Goal: Task Accomplishment & Management: Use online tool/utility

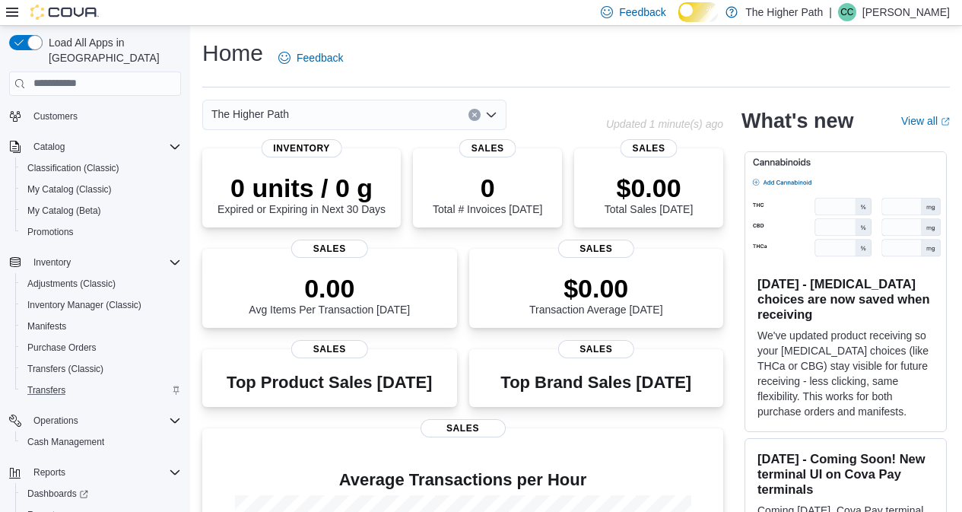
scroll to position [157, 0]
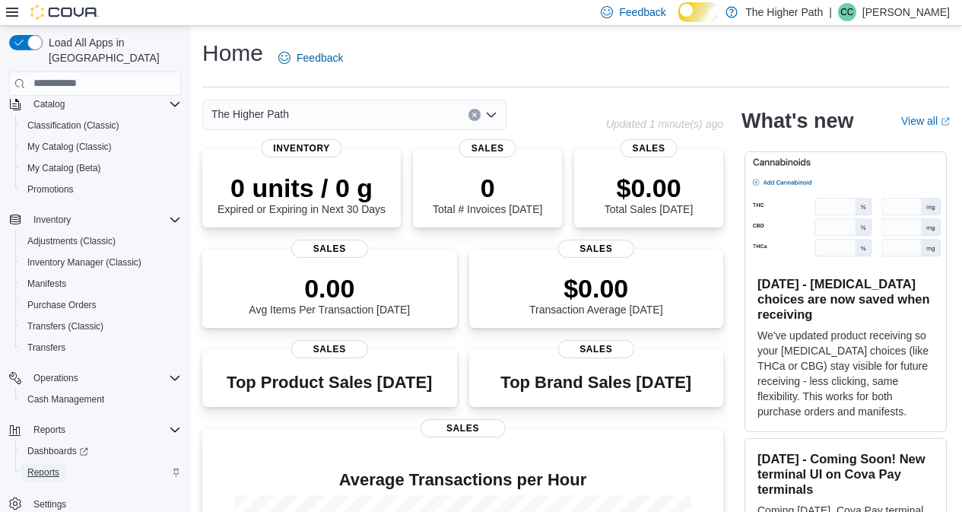
click at [51, 466] on span "Reports" at bounding box center [43, 472] width 32 height 12
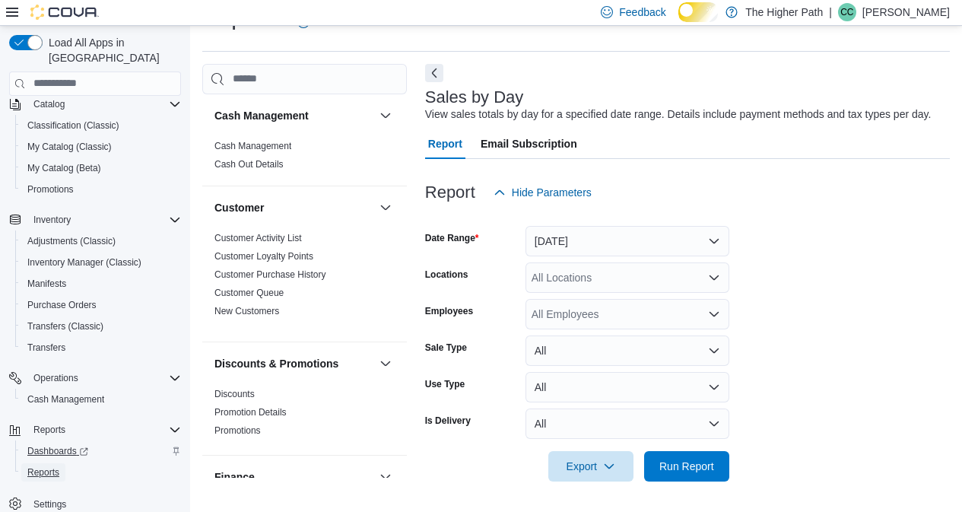
scroll to position [47, 0]
click at [693, 234] on button "[DATE]" at bounding box center [627, 241] width 204 height 30
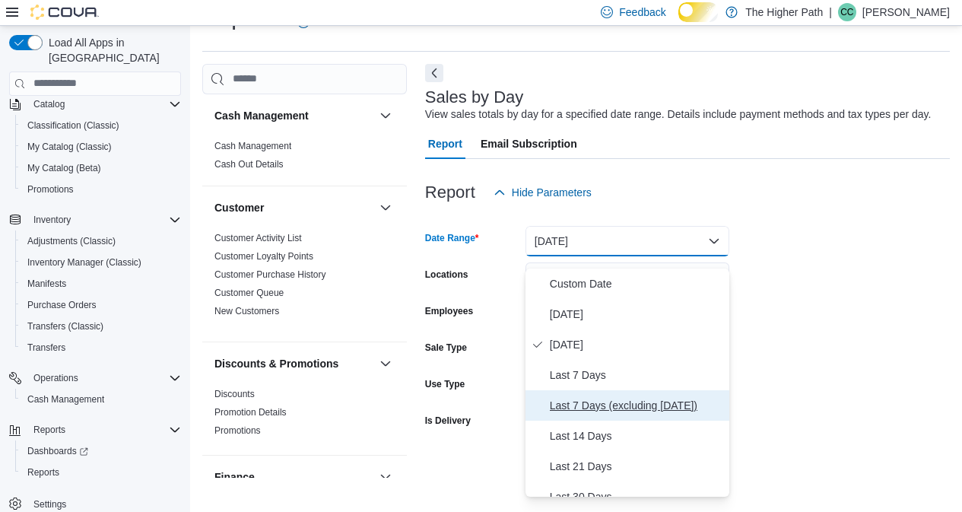
click at [609, 414] on span "Last 7 Days (excluding [DATE])" at bounding box center [636, 405] width 173 height 18
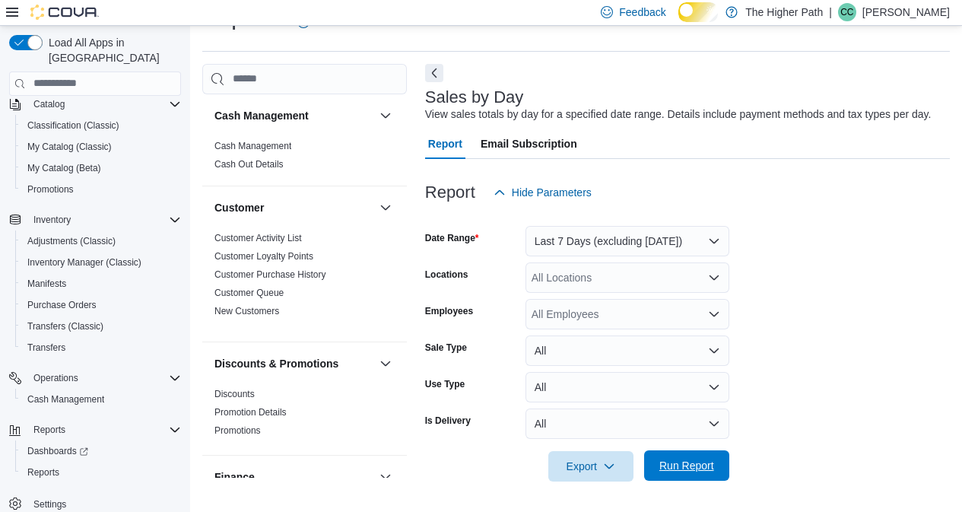
click at [709, 470] on span "Run Report" at bounding box center [686, 465] width 55 height 15
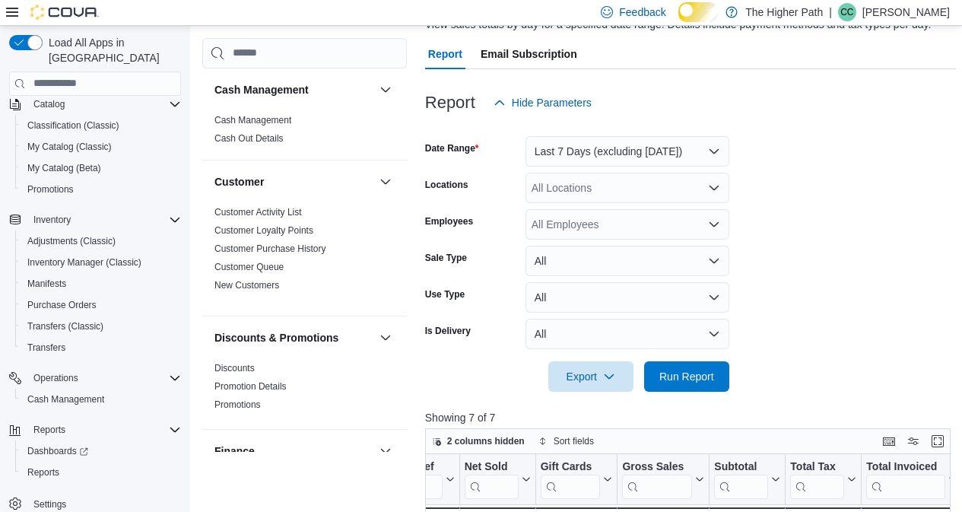
scroll to position [99, 0]
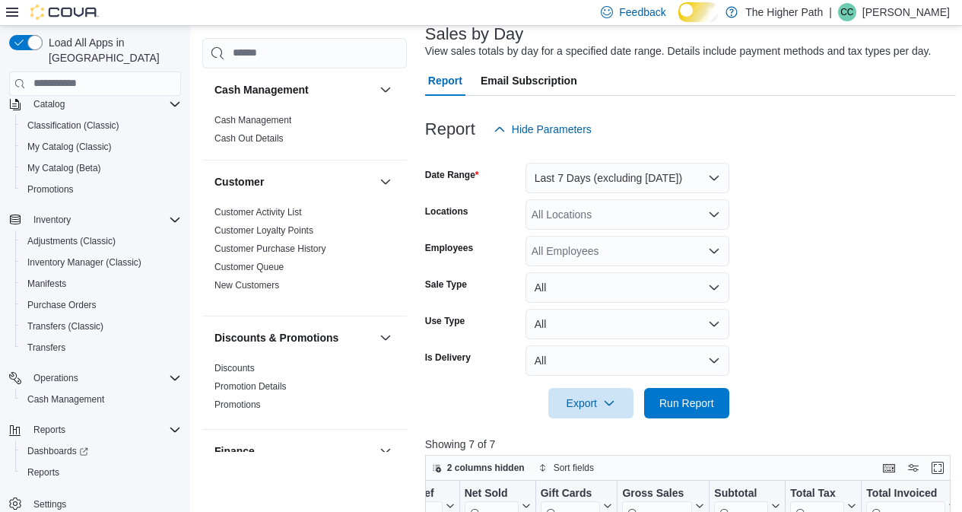
click at [715, 220] on icon "Open list of options" at bounding box center [714, 214] width 12 height 12
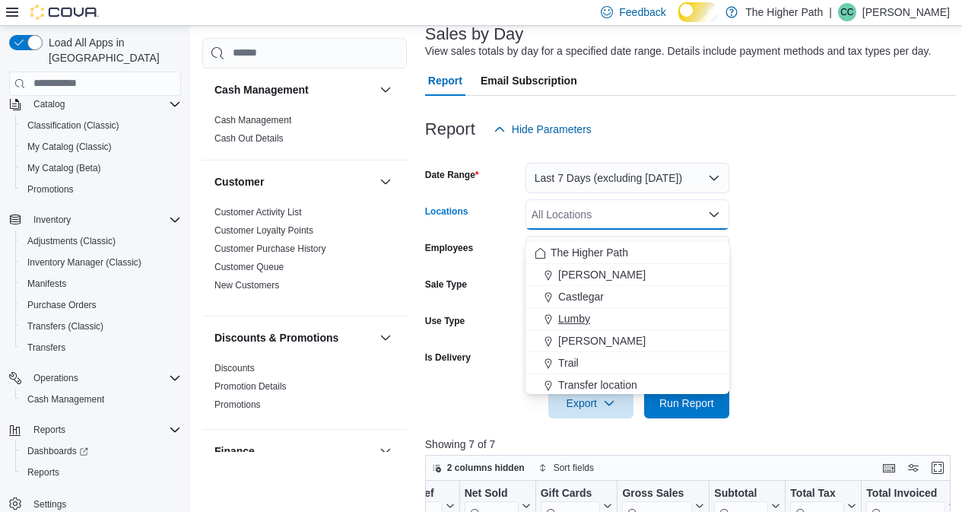
click at [579, 318] on span "Lumby" at bounding box center [574, 318] width 32 height 15
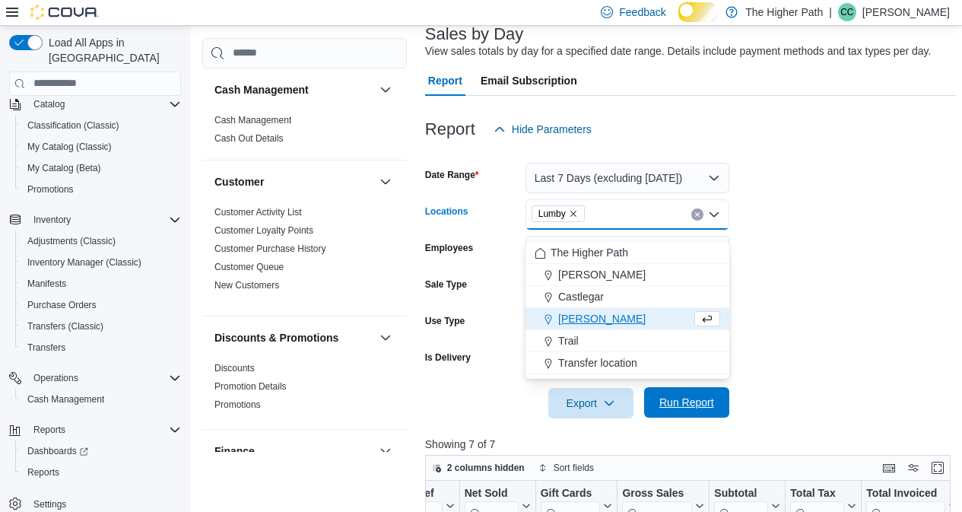
click at [705, 410] on span "Run Report" at bounding box center [686, 402] width 55 height 15
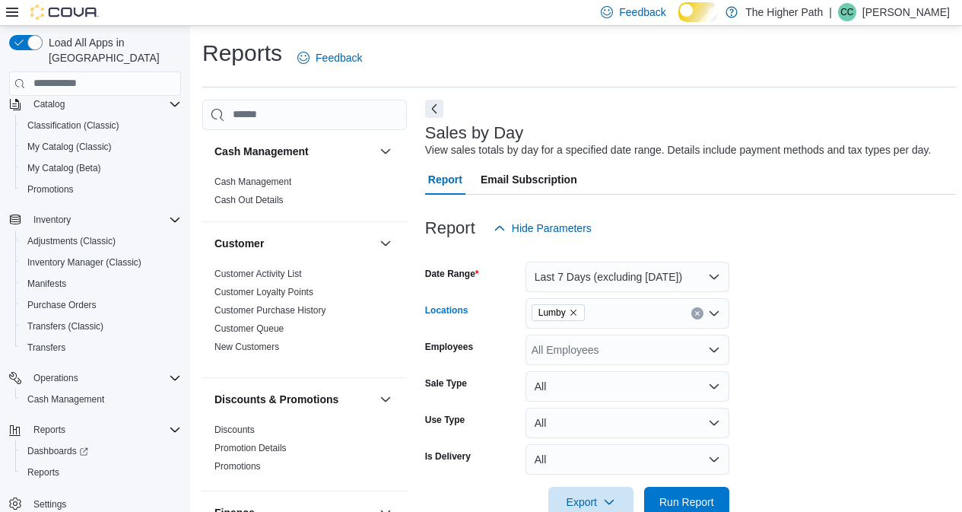
click at [577, 317] on icon "Remove Lumby from selection in this group" at bounding box center [573, 312] width 9 height 9
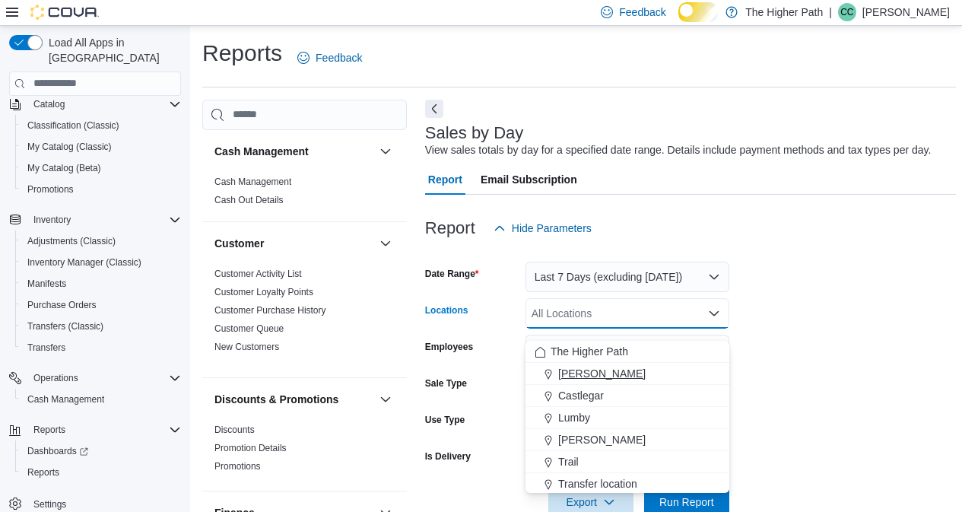
click at [602, 381] on span "[PERSON_NAME]" at bounding box center [601, 373] width 87 height 15
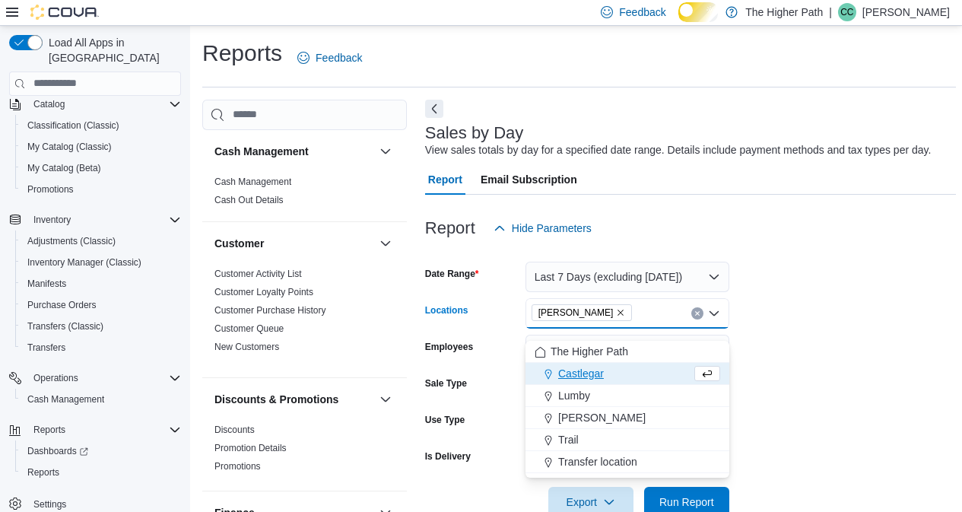
click at [844, 359] on form "Date Range Last 7 Days (excluding [DATE]) Locations [PERSON_NAME] Combo box. Se…" at bounding box center [690, 380] width 531 height 274
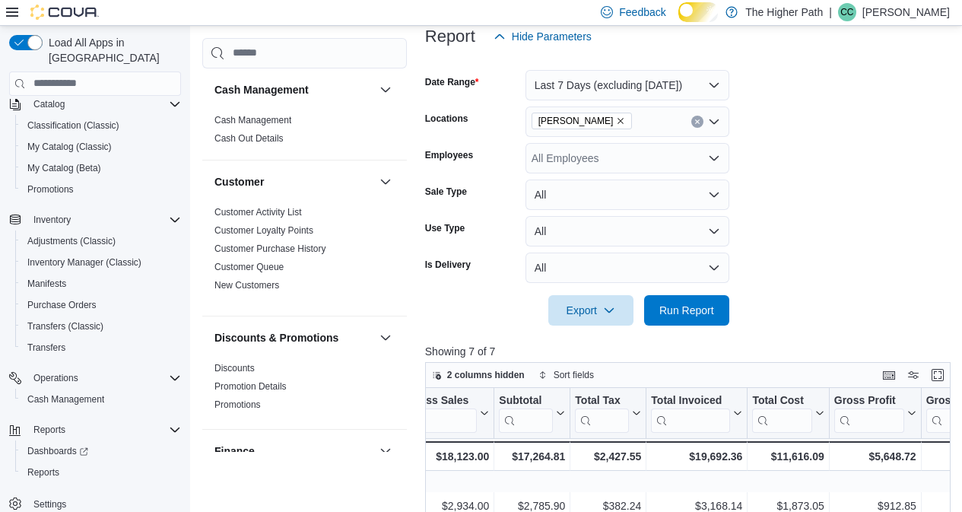
scroll to position [228, 0]
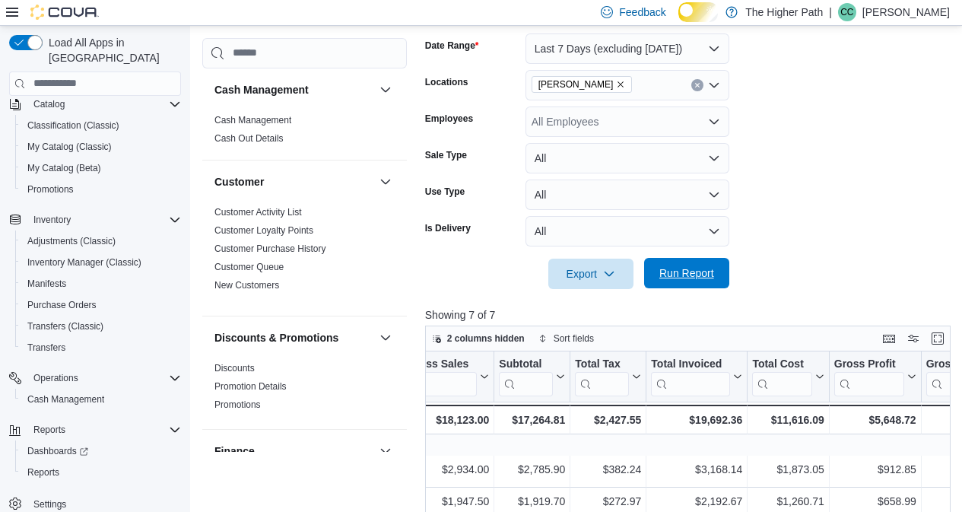
click at [699, 288] on span "Run Report" at bounding box center [686, 273] width 67 height 30
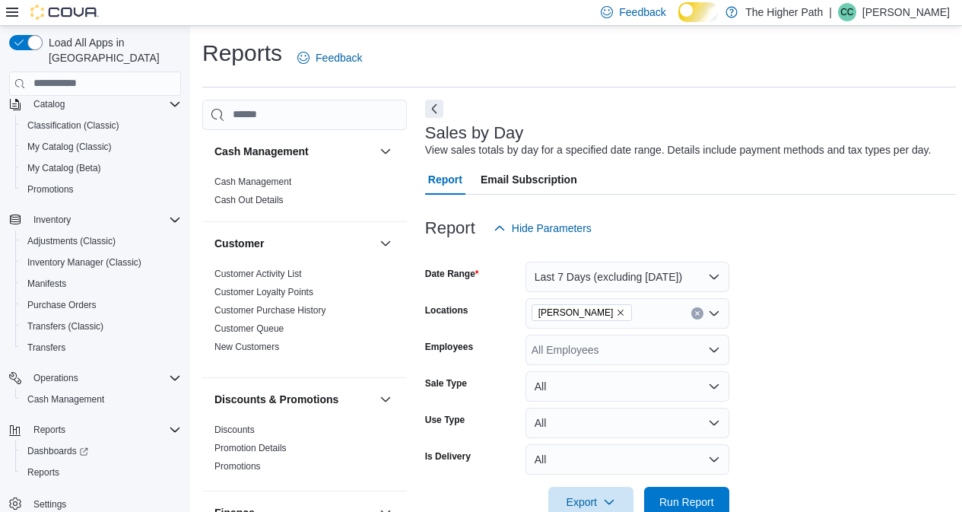
click at [616, 317] on icon "Remove Armstrong from selection in this group" at bounding box center [620, 312] width 9 height 9
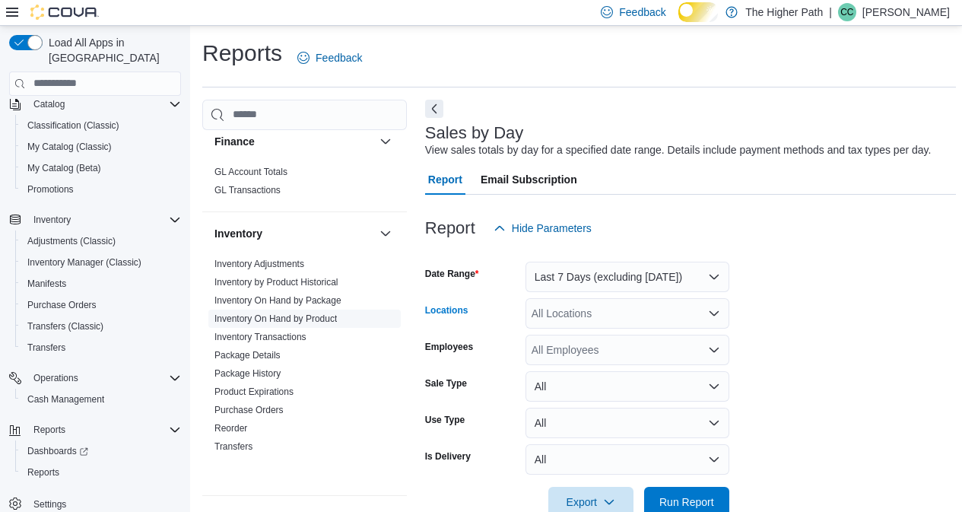
scroll to position [380, 0]
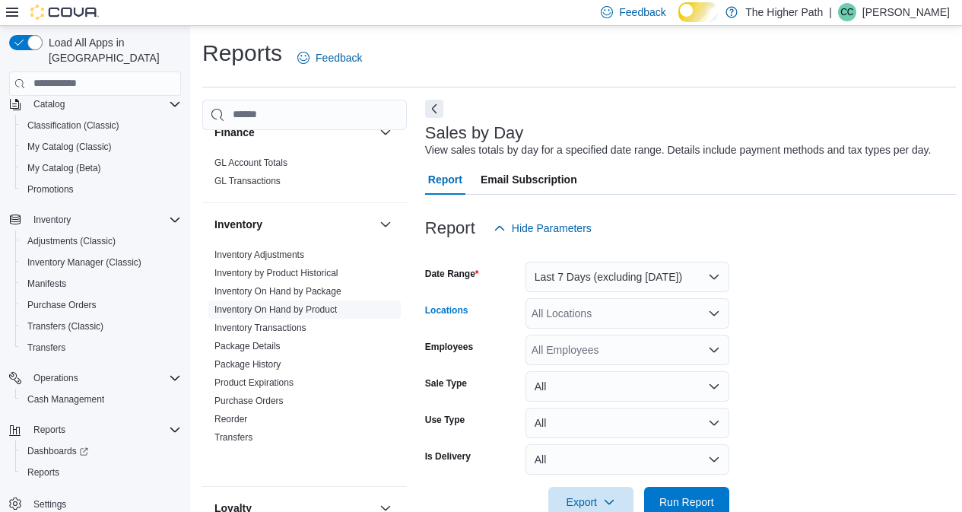
click at [323, 315] on link "Inventory On Hand by Product" at bounding box center [275, 309] width 122 height 11
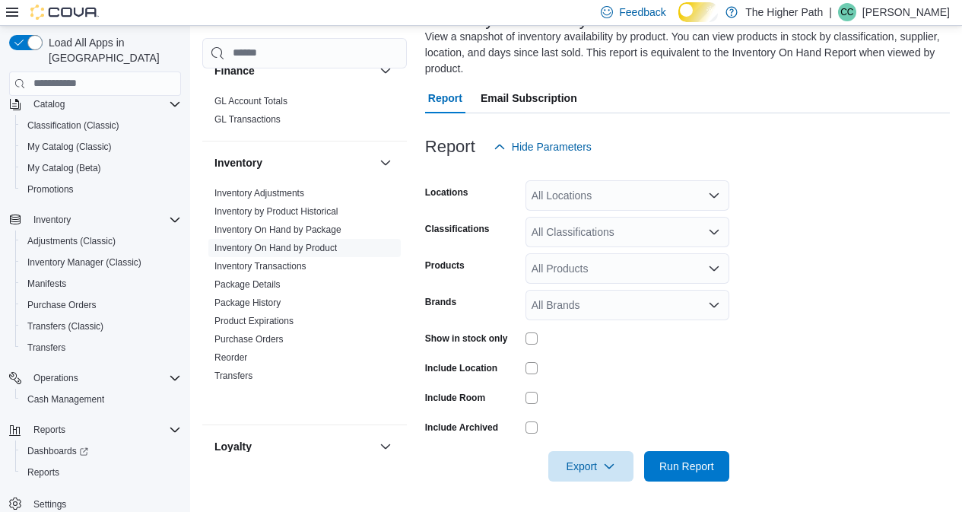
scroll to position [136, 0]
click at [710, 189] on icon "Open list of options" at bounding box center [714, 195] width 12 height 12
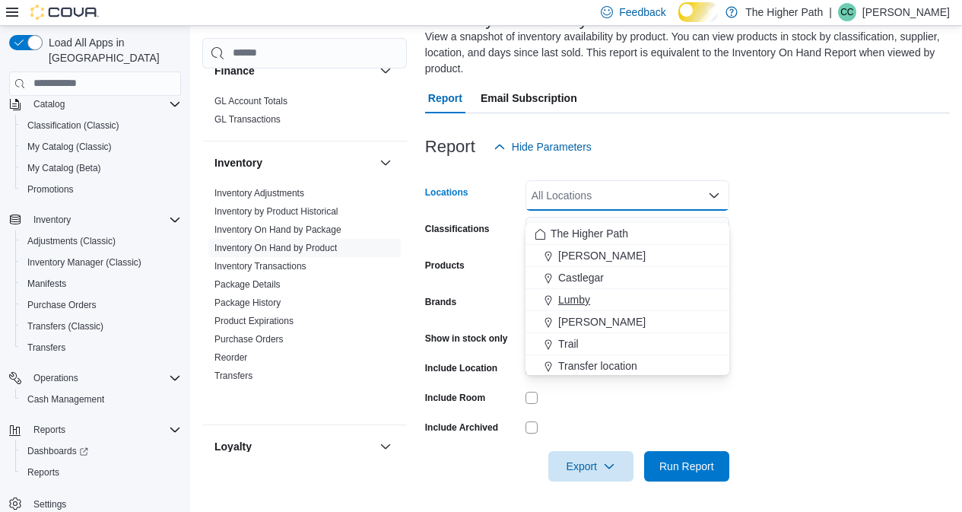
click at [579, 292] on span "Lumby" at bounding box center [574, 299] width 32 height 15
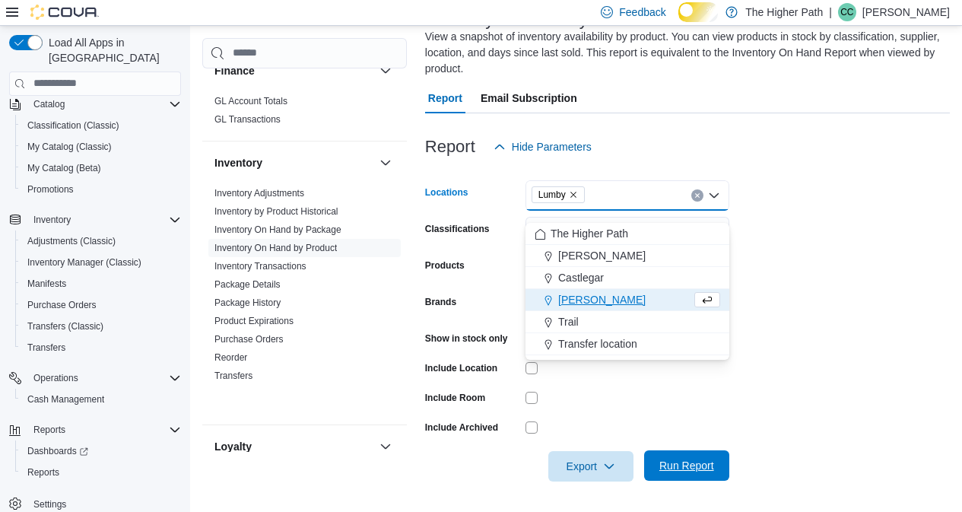
click at [695, 467] on span "Run Report" at bounding box center [686, 465] width 55 height 15
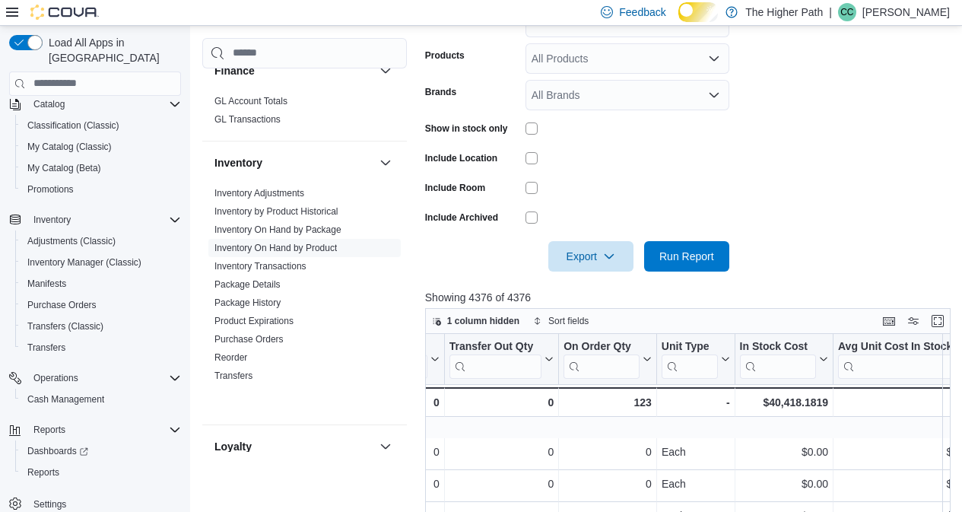
scroll to position [263, 0]
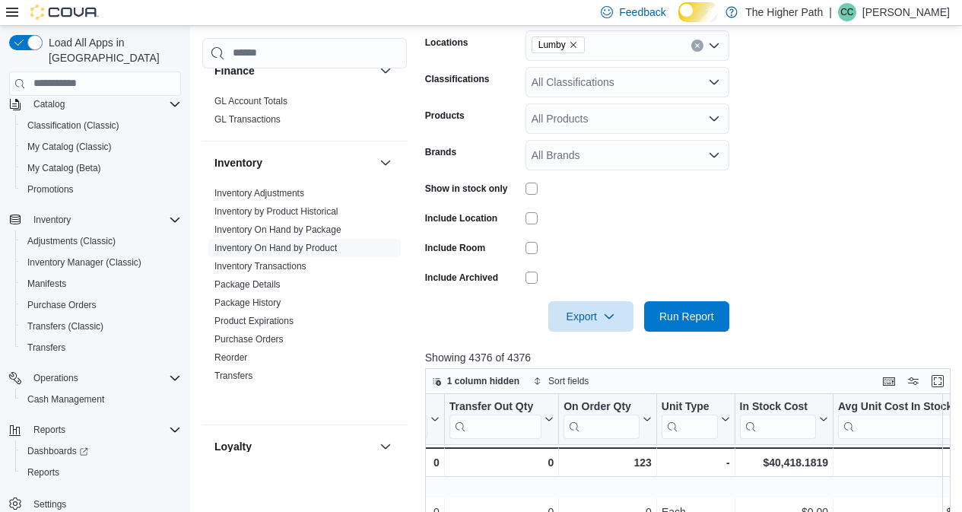
click at [576, 48] on icon "Remove Lumby from selection in this group" at bounding box center [573, 45] width 6 height 6
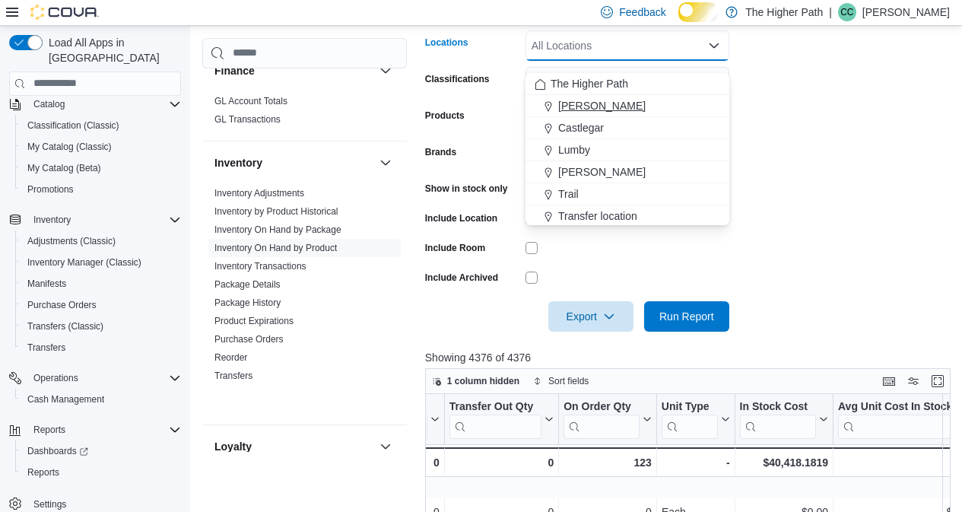
click at [582, 105] on span "[PERSON_NAME]" at bounding box center [601, 105] width 87 height 15
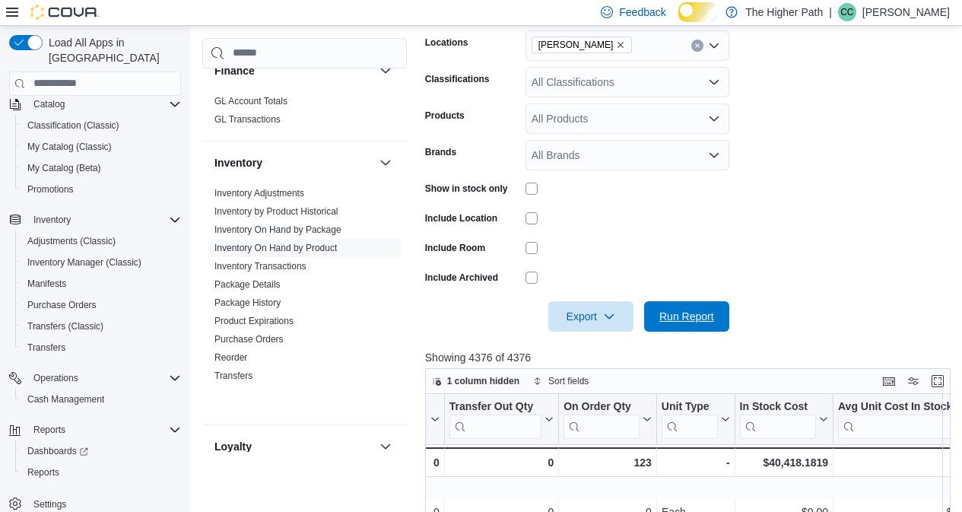
drag, startPoint x: 693, startPoint y: 334, endPoint x: 814, endPoint y: 250, distance: 148.0
click at [697, 324] on span "Run Report" at bounding box center [686, 316] width 55 height 15
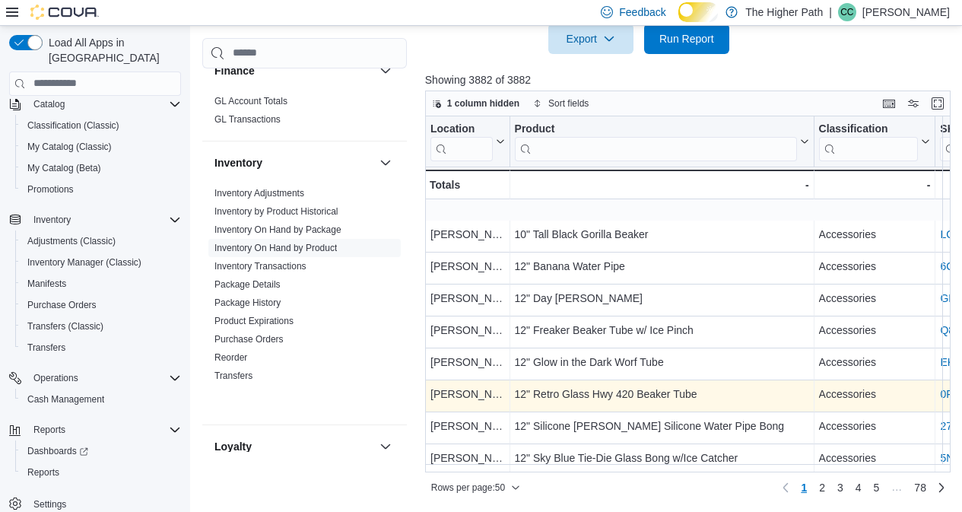
scroll to position [567, 0]
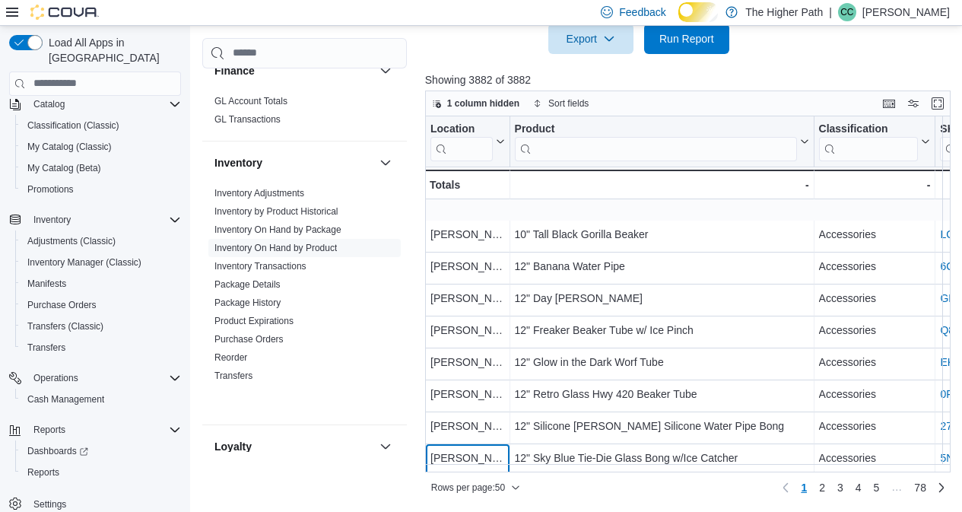
drag, startPoint x: 485, startPoint y: 460, endPoint x: 487, endPoint y: 469, distance: 9.2
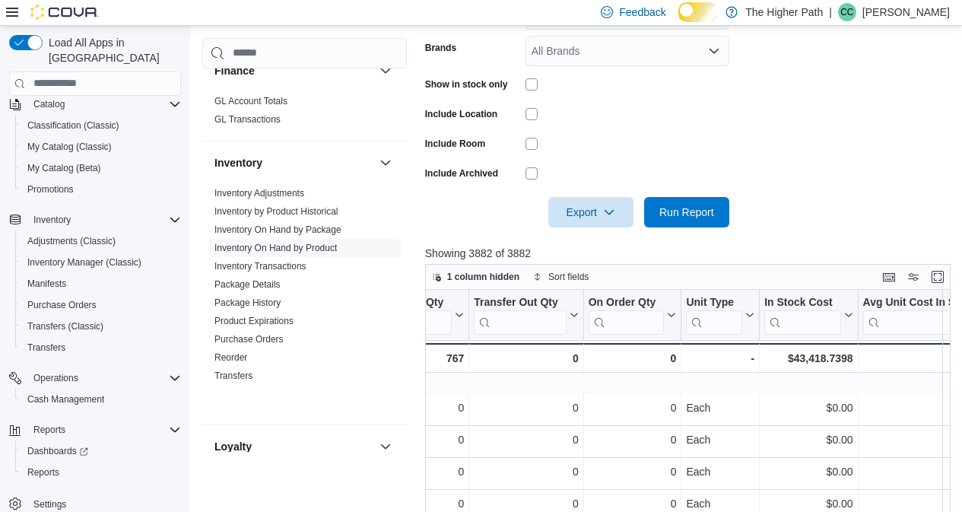
scroll to position [111, 0]
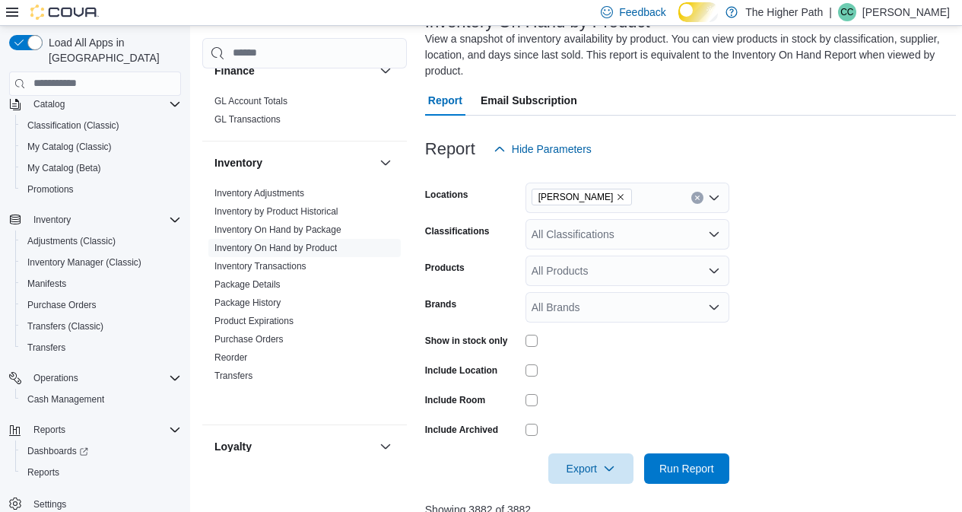
click at [587, 248] on div "All Classifications" at bounding box center [627, 234] width 204 height 30
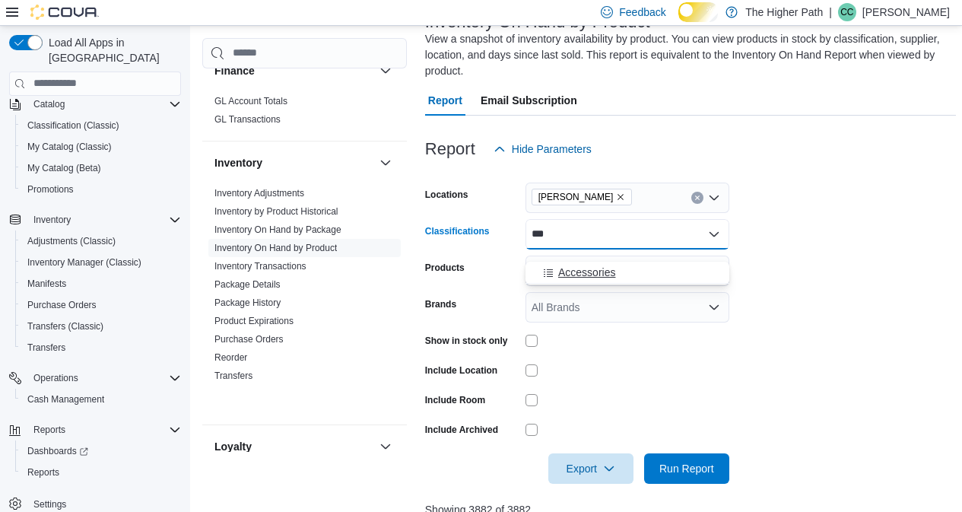
type input "***"
click at [600, 276] on span "Accessories" at bounding box center [586, 272] width 57 height 15
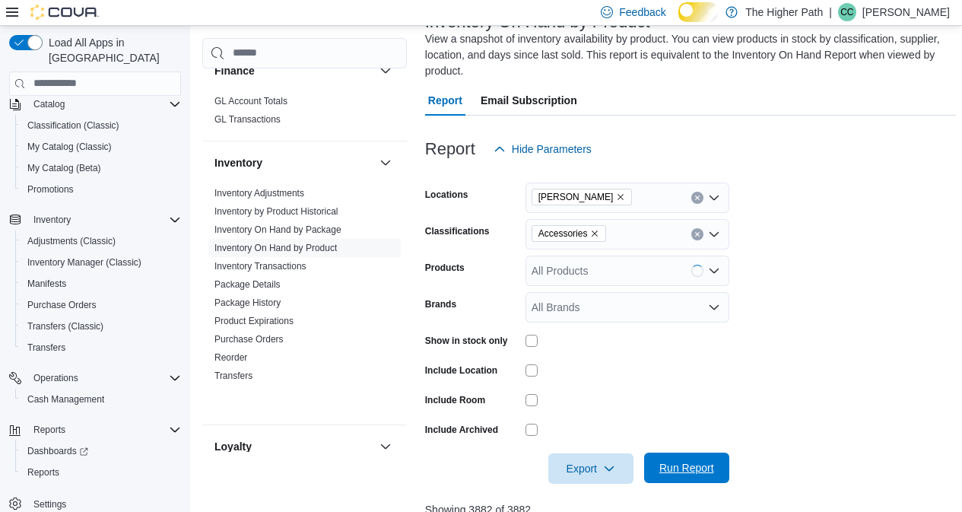
click at [687, 475] on span "Run Report" at bounding box center [686, 467] width 55 height 15
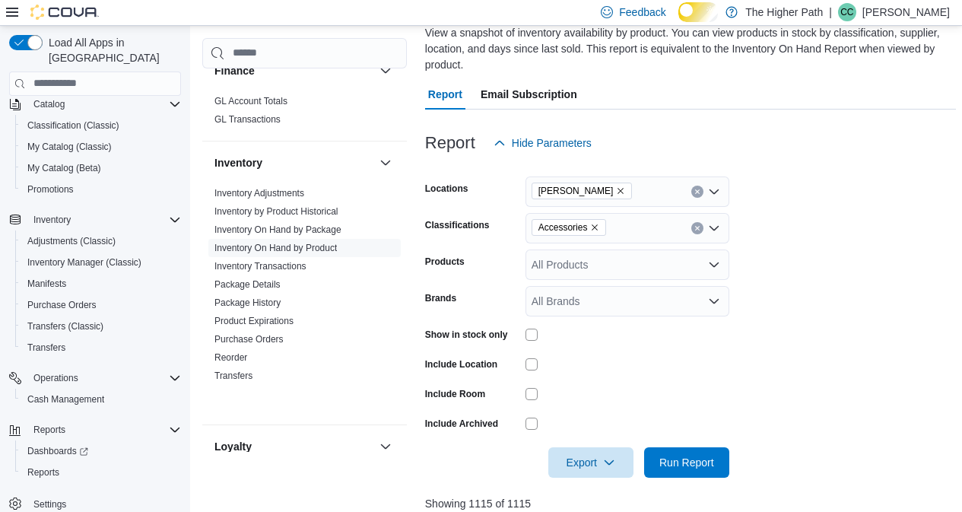
scroll to position [152, 0]
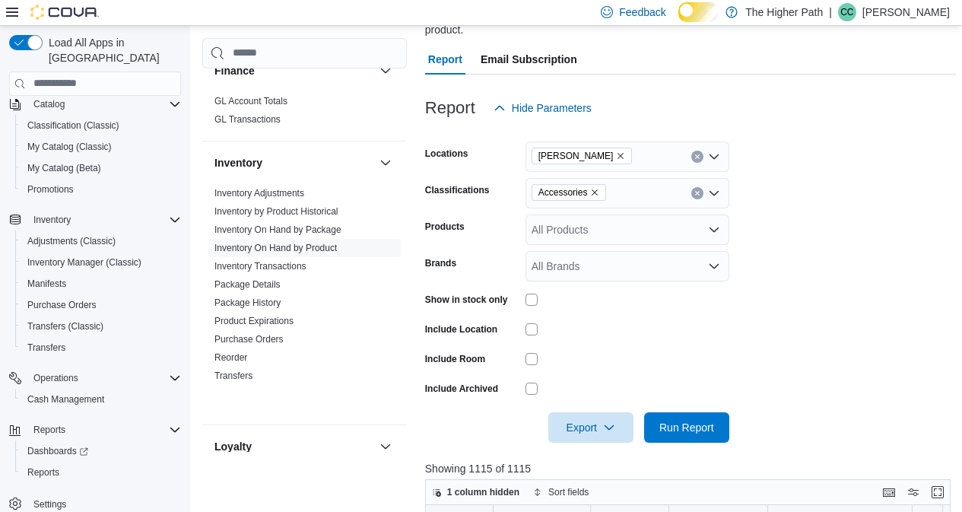
click at [618, 159] on icon "Remove Armstrong from selection in this group" at bounding box center [621, 156] width 6 height 6
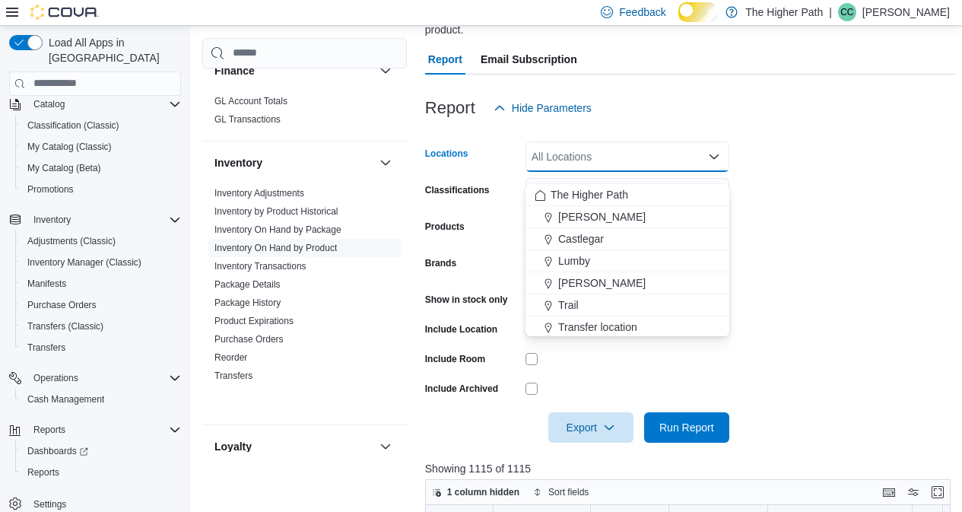
click at [594, 170] on div "All Locations Combo box. Selected. Combo box input. All Locations. Type some te…" at bounding box center [627, 156] width 204 height 30
click at [584, 264] on span "Lumby" at bounding box center [574, 260] width 32 height 15
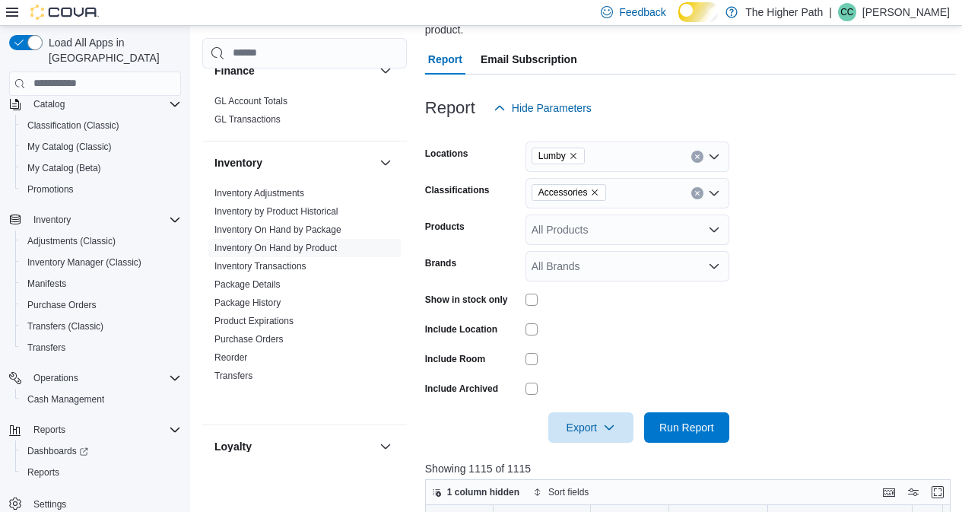
click at [745, 269] on form "Locations Lumby Classifications Accessories Products All Products Brands All Br…" at bounding box center [690, 282] width 531 height 319
click at [683, 434] on span "Run Report" at bounding box center [686, 426] width 55 height 15
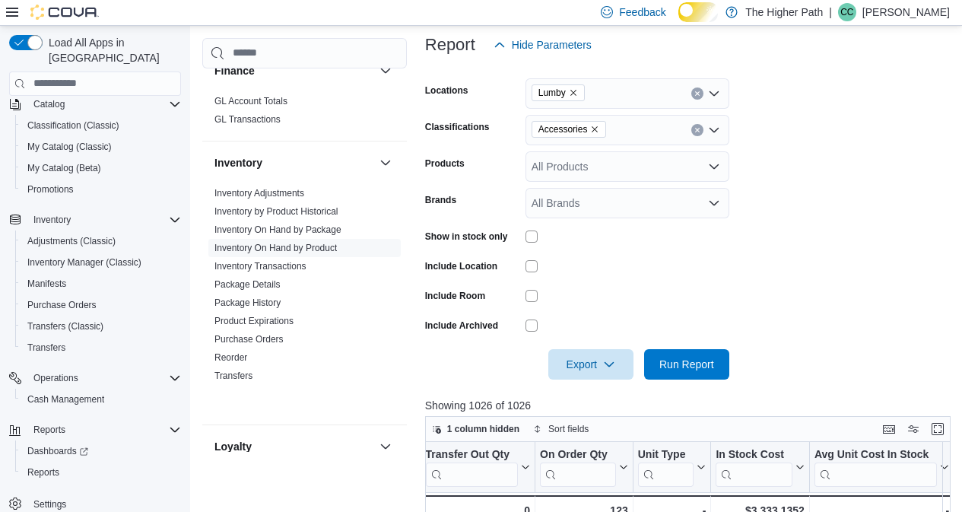
scroll to position [187, 0]
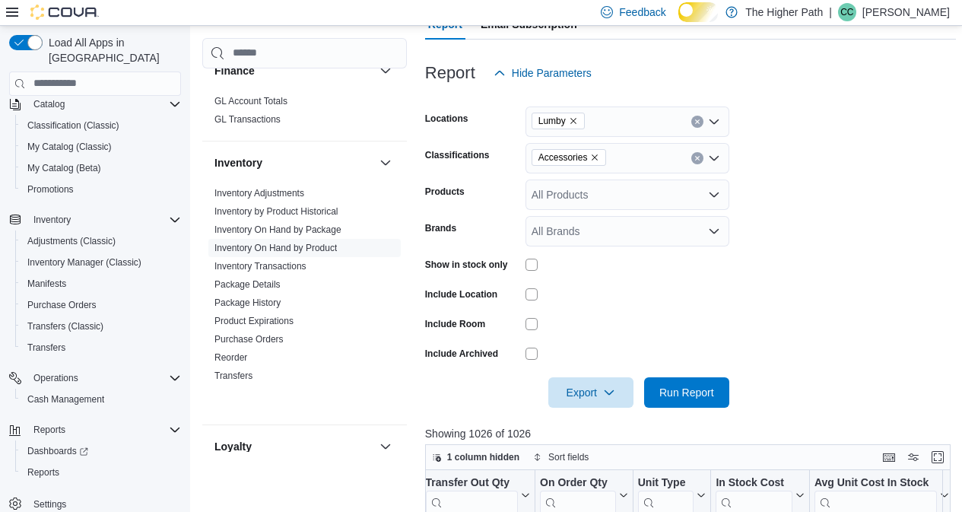
click at [578, 125] on icon "Remove Lumby from selection in this group" at bounding box center [573, 120] width 9 height 9
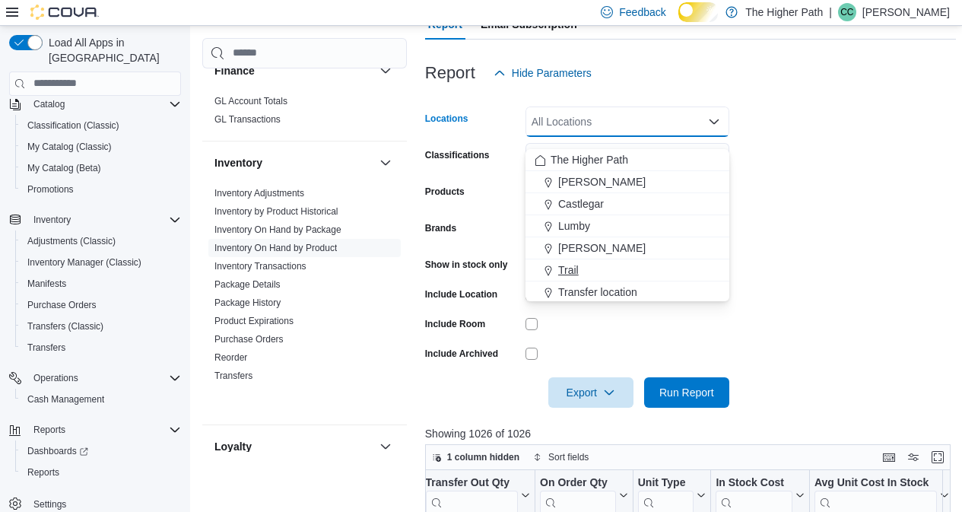
click at [572, 265] on span "Trail" at bounding box center [568, 269] width 21 height 15
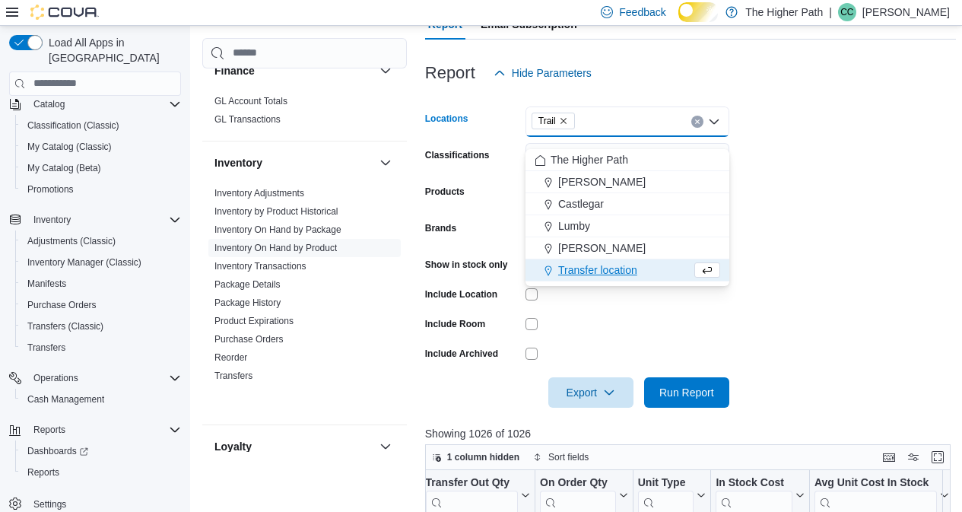
click at [783, 239] on form "Locations Trail Combo box. Selected. Trail. Press Backspace to delete Trail. Co…" at bounding box center [690, 247] width 531 height 319
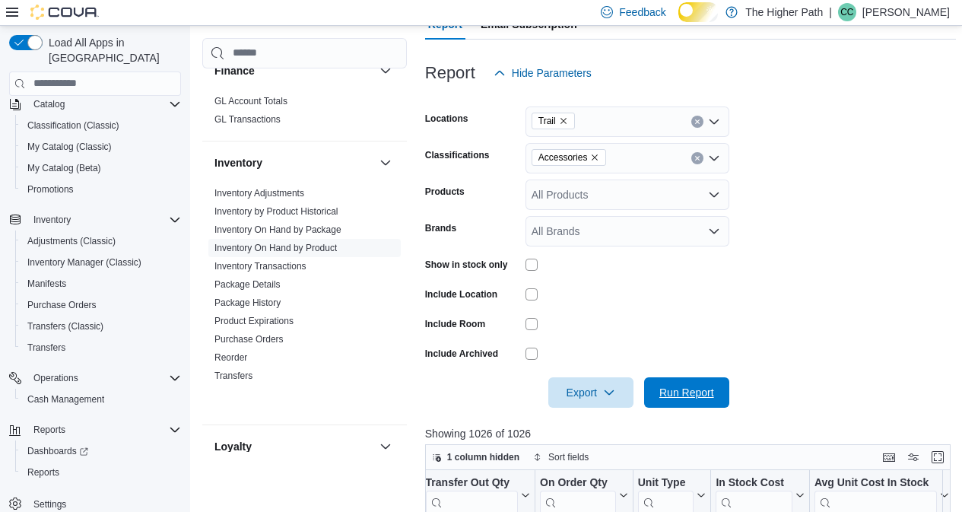
drag, startPoint x: 703, startPoint y: 413, endPoint x: 854, endPoint y: 299, distance: 188.8
click at [704, 400] on span "Run Report" at bounding box center [686, 392] width 55 height 15
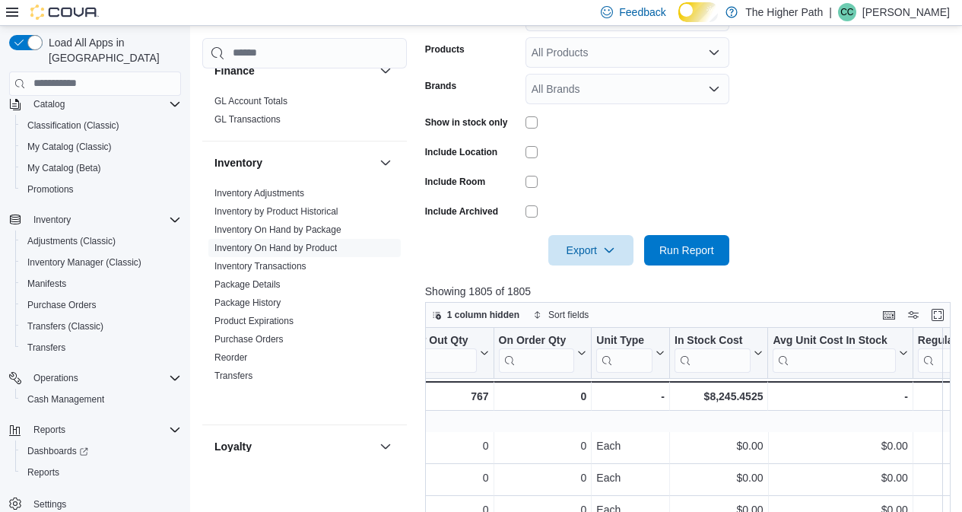
scroll to position [187, 0]
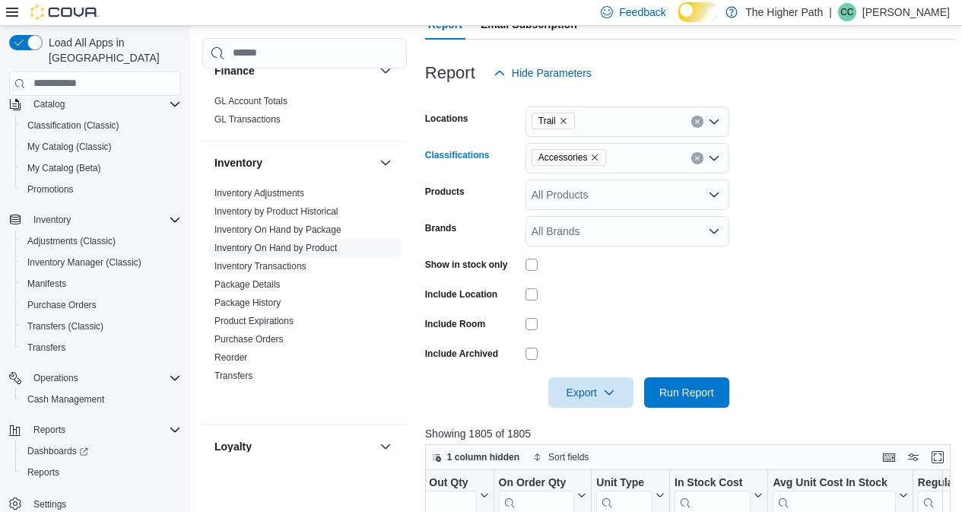
click at [599, 162] on icon "Remove Accessories from selection in this group" at bounding box center [594, 157] width 9 height 9
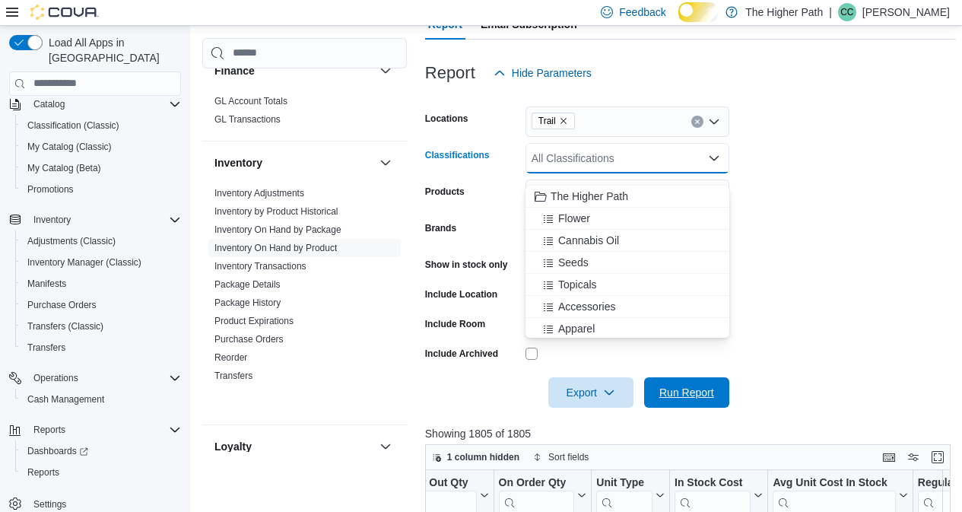
click at [698, 400] on span "Run Report" at bounding box center [686, 392] width 55 height 15
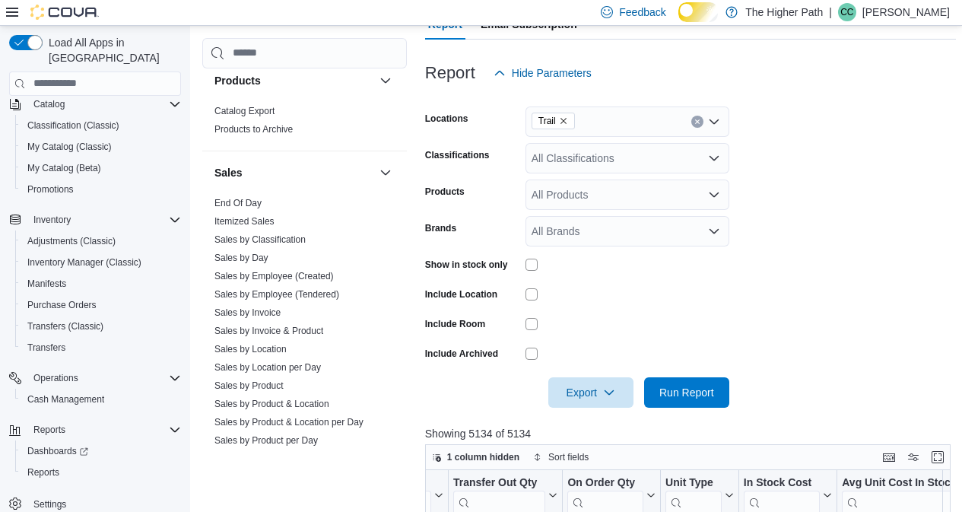
scroll to position [988, 0]
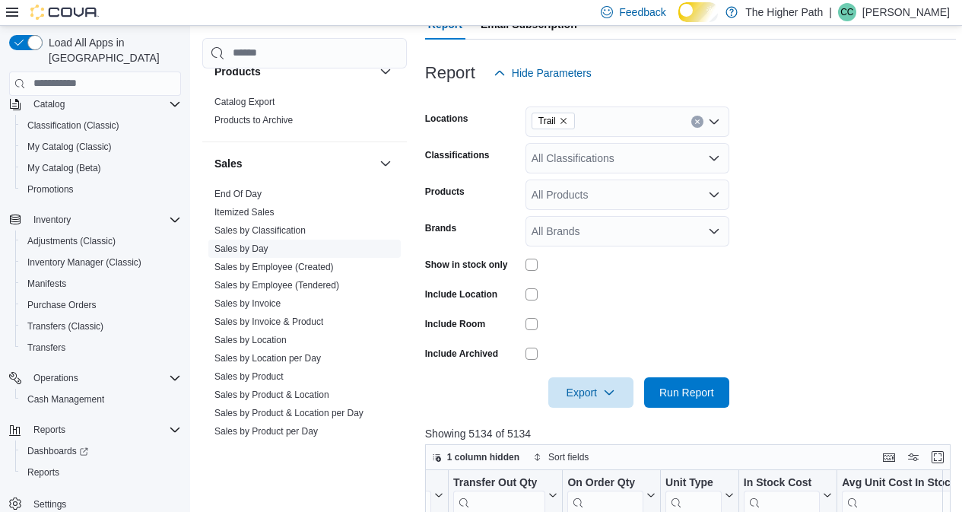
click at [268, 254] on link "Sales by Day" at bounding box center [241, 248] width 54 height 11
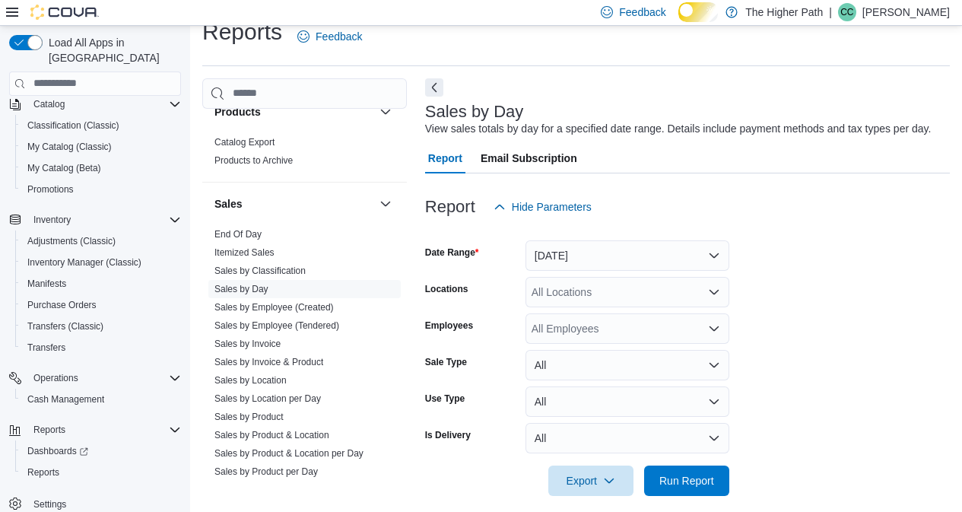
scroll to position [47, 0]
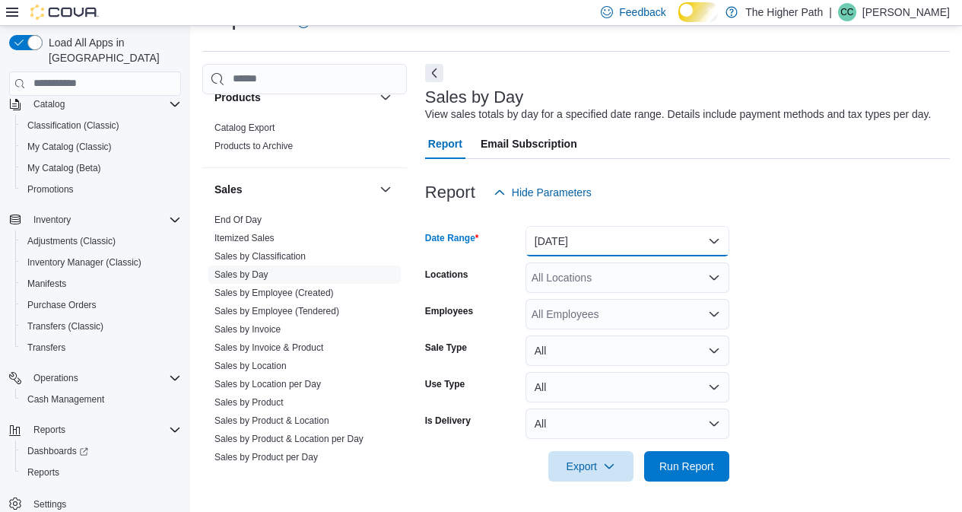
click at [709, 236] on button "[DATE]" at bounding box center [627, 241] width 204 height 30
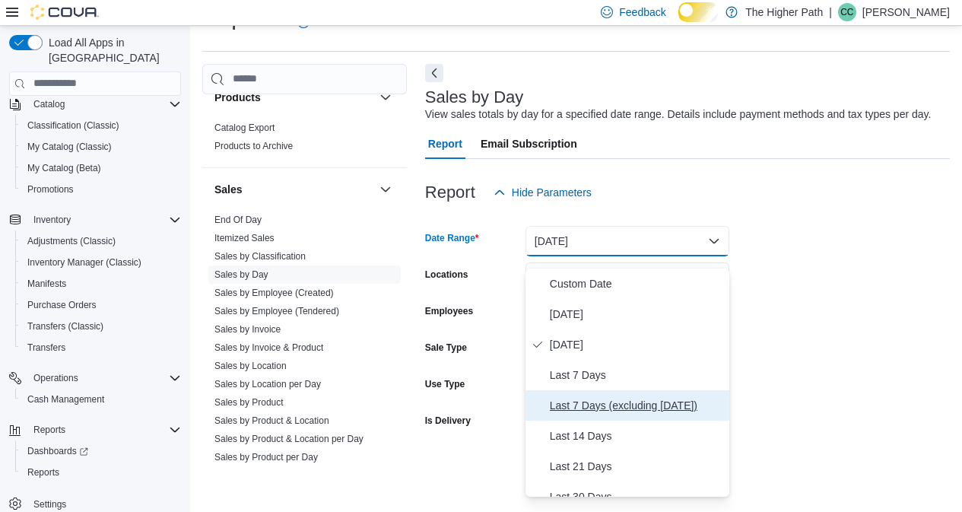
click at [598, 407] on span "Last 7 Days (excluding [DATE])" at bounding box center [636, 405] width 173 height 18
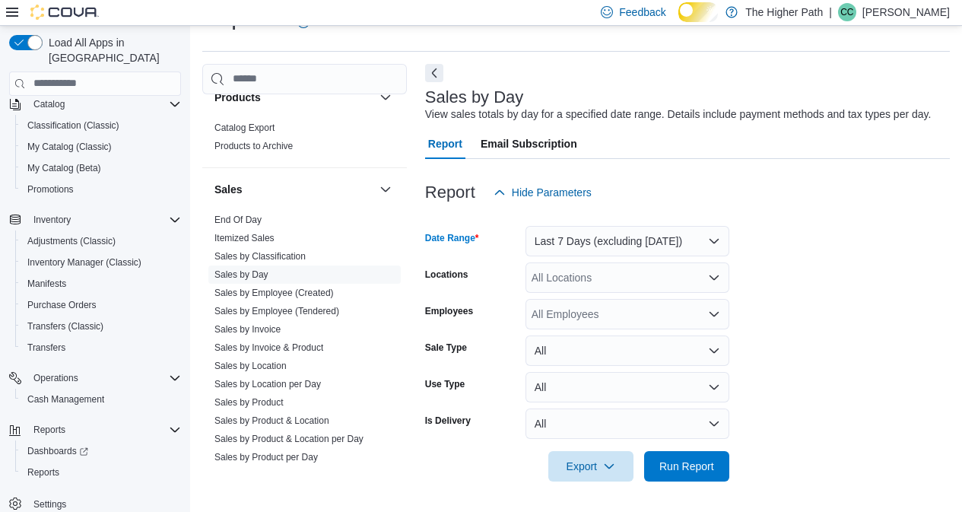
click at [590, 320] on div "All Employees" at bounding box center [627, 314] width 204 height 30
click at [812, 305] on form "Date Range Last 7 Days (excluding [DATE]) Locations All Locations Employees All…" at bounding box center [687, 345] width 525 height 274
click at [712, 274] on icon "Open list of options" at bounding box center [714, 277] width 12 height 12
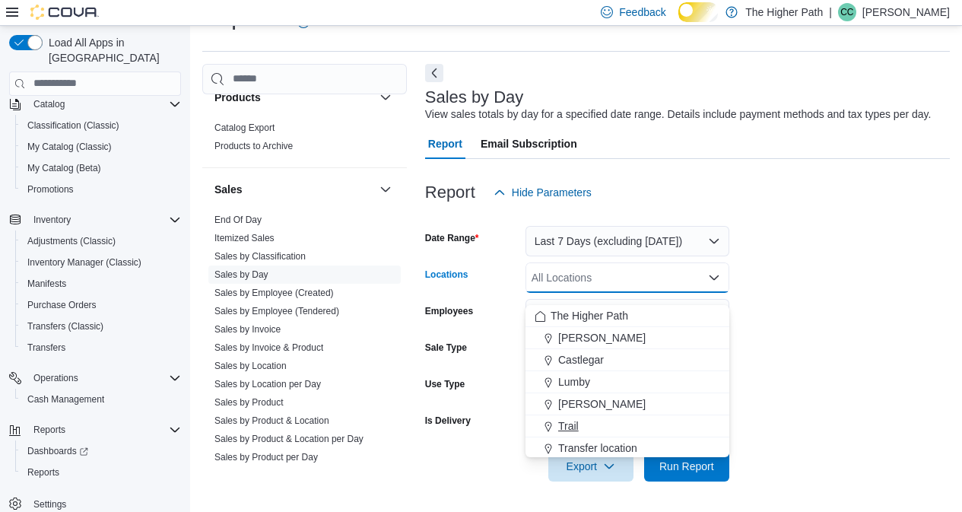
click at [579, 418] on span "Trail" at bounding box center [568, 425] width 21 height 15
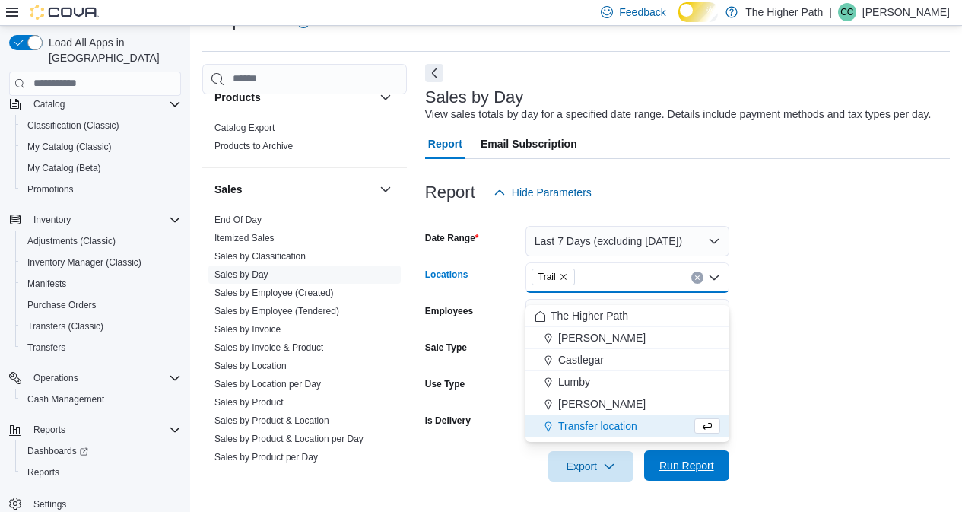
click at [702, 460] on span "Run Report" at bounding box center [686, 465] width 55 height 15
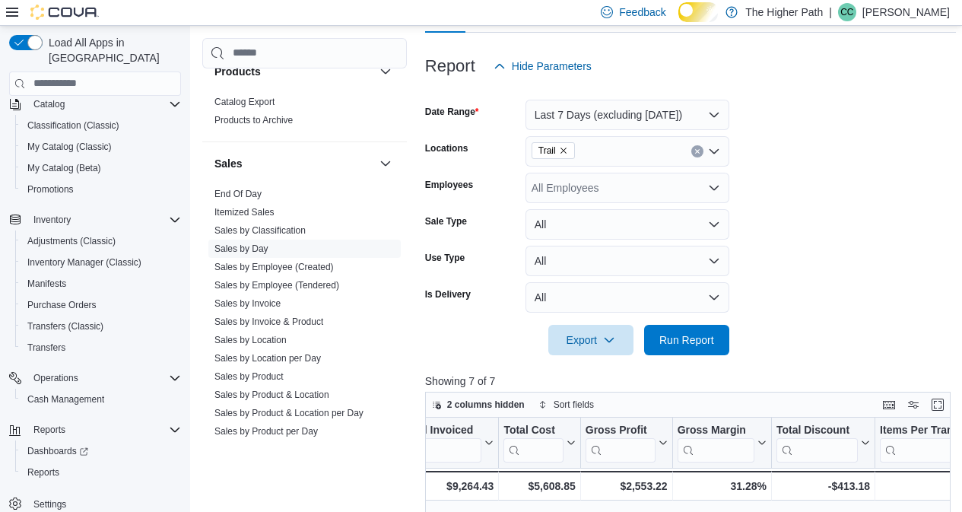
scroll to position [23, 0]
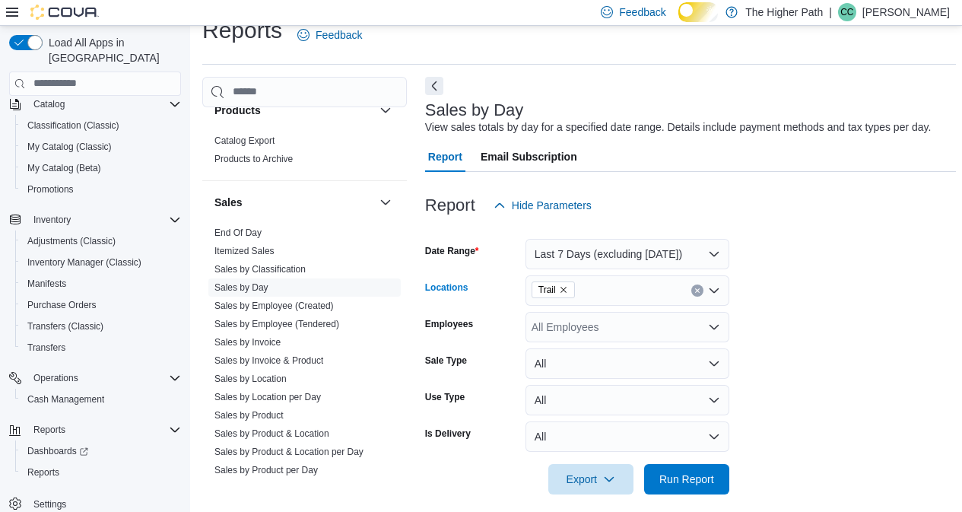
click at [566, 293] on icon "Remove Trail from selection in this group" at bounding box center [563, 290] width 6 height 6
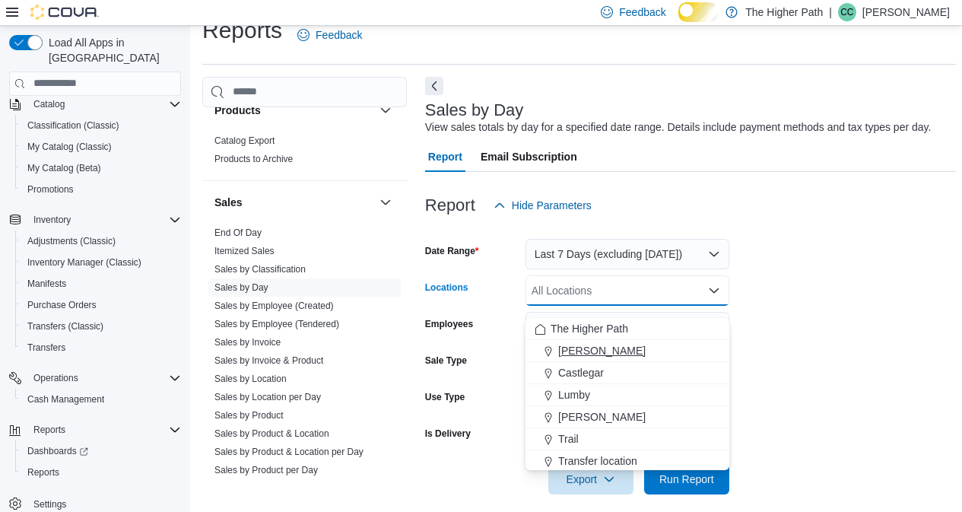
click at [580, 346] on span "[PERSON_NAME]" at bounding box center [601, 350] width 87 height 15
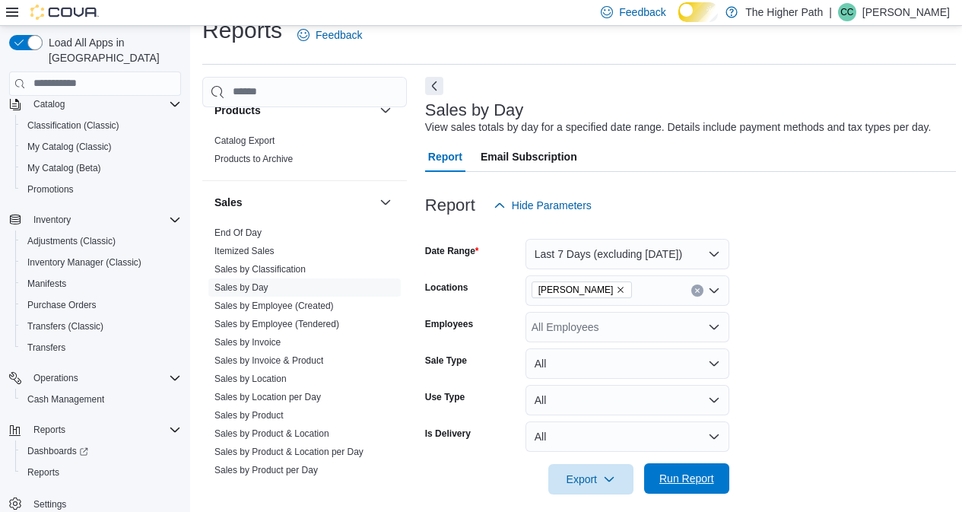
drag, startPoint x: 692, startPoint y: 487, endPoint x: 854, endPoint y: 303, distance: 245.6
click at [692, 486] on span "Run Report" at bounding box center [686, 478] width 55 height 15
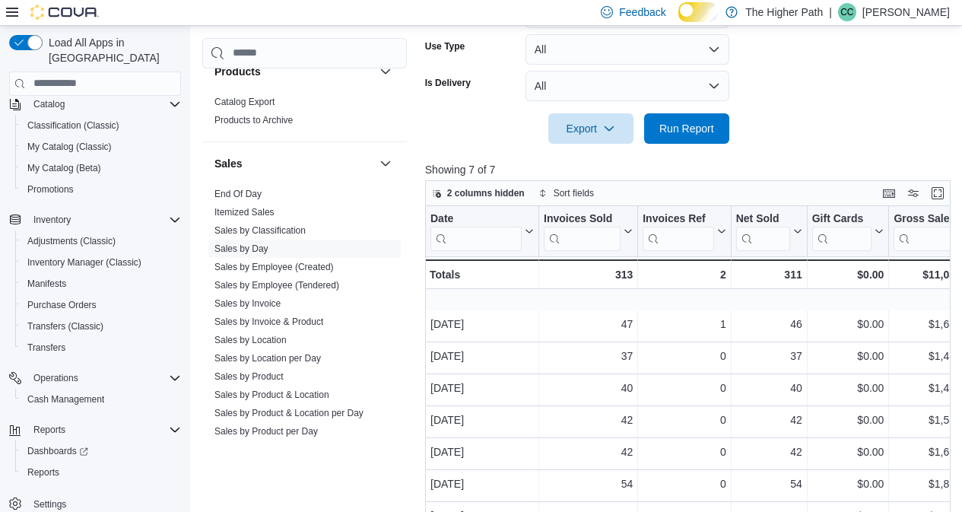
scroll to position [479, 0]
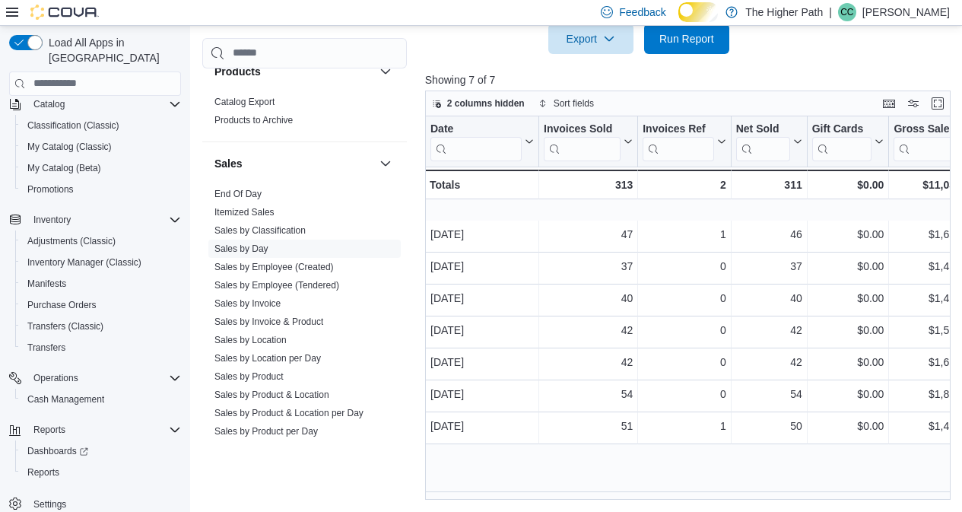
click at [512, 499] on div "Reports Feedback Cash Management Cash Management Cash Out Details Customer Cust…" at bounding box center [579, 37] width 778 height 949
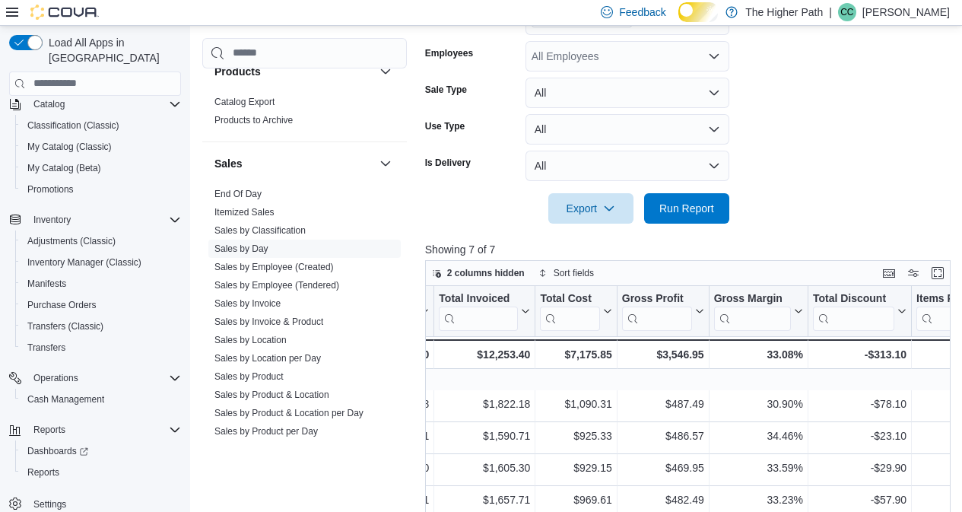
scroll to position [175, 0]
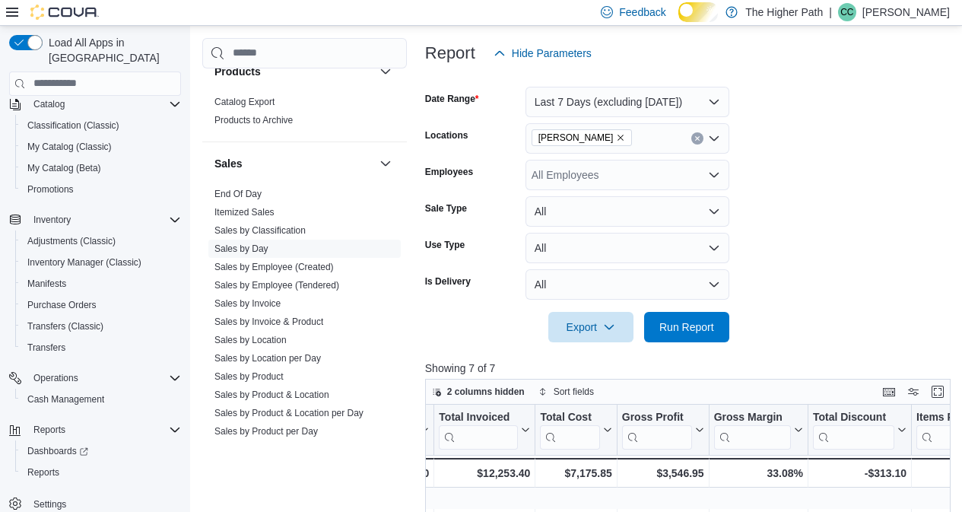
click at [616, 142] on icon "Remove Armstrong from selection in this group" at bounding box center [620, 137] width 9 height 9
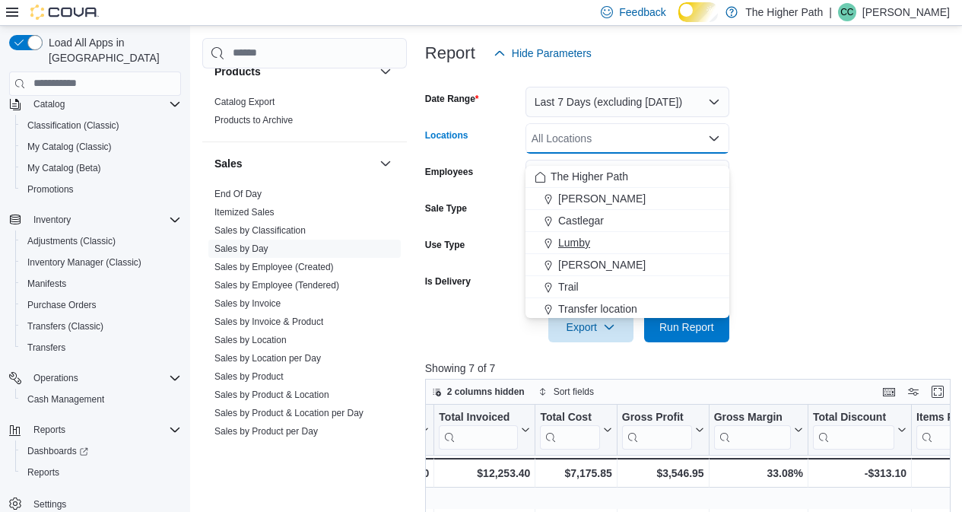
click at [573, 240] on span "Lumby" at bounding box center [574, 242] width 32 height 15
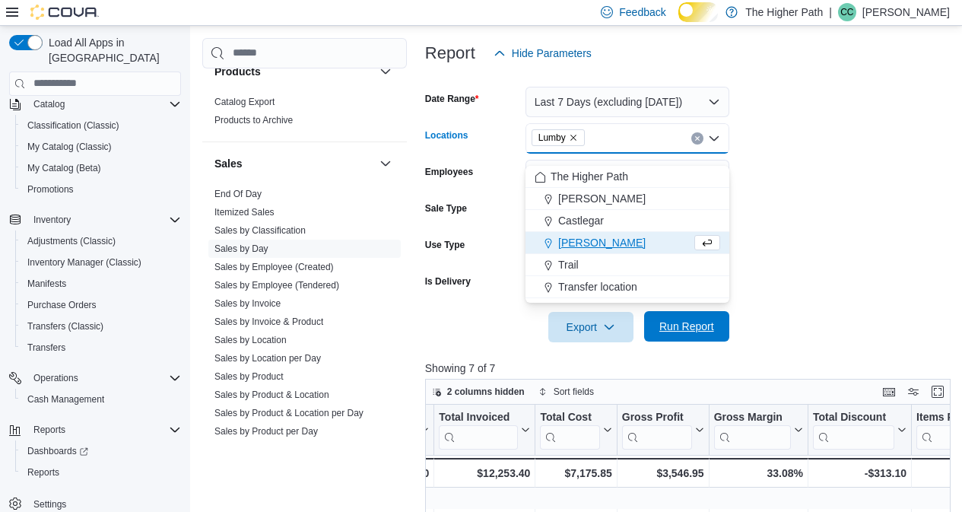
click at [698, 334] on span "Run Report" at bounding box center [686, 326] width 55 height 15
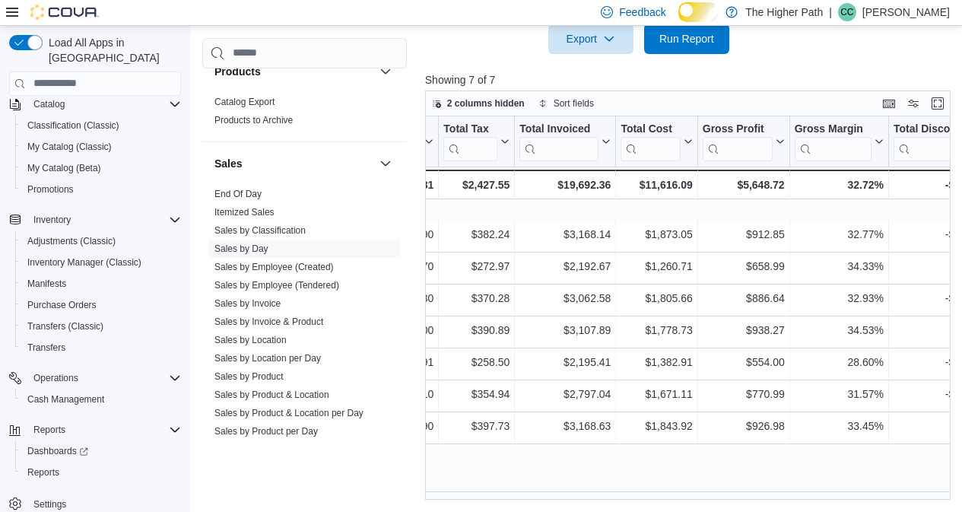
scroll to position [0, 620]
